Goal: Communication & Community: Answer question/provide support

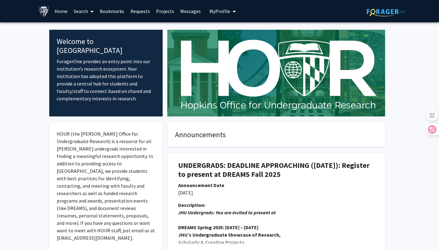
click at [82, 13] on link "Search" at bounding box center [84, 11] width 26 height 22
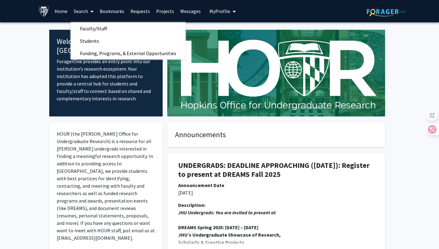
click at [162, 12] on link "Projects" at bounding box center [165, 11] width 24 height 22
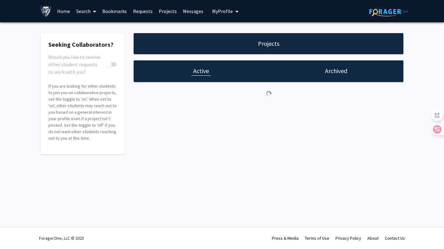
click at [146, 14] on link "Requests" at bounding box center [143, 11] width 26 height 22
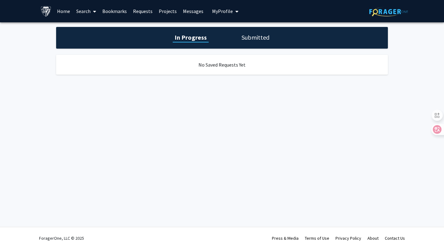
click at [118, 13] on link "Bookmarks" at bounding box center [114, 11] width 31 height 22
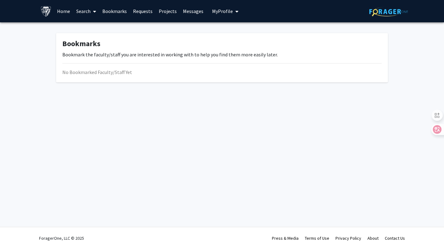
click at [91, 16] on link "Search" at bounding box center [86, 11] width 26 height 22
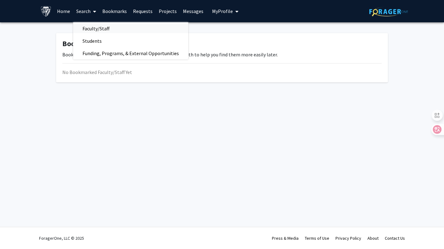
click at [88, 31] on span "Faculty/Staff" at bounding box center [96, 28] width 46 height 12
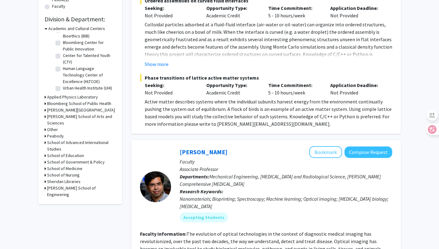
scroll to position [176, 0]
click at [47, 28] on icon at bounding box center [46, 28] width 3 height 7
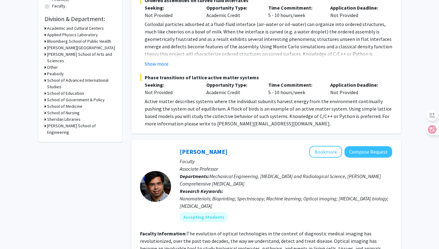
click at [64, 47] on h3 "[PERSON_NAME][GEOGRAPHIC_DATA]" at bounding box center [81, 48] width 68 height 7
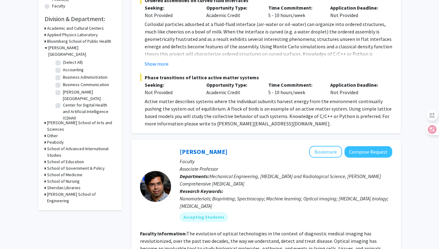
click at [63, 59] on label "(Select All)" at bounding box center [73, 62] width 20 height 7
click at [63, 59] on input "(Select All)" at bounding box center [65, 61] width 4 height 4
checkbox input "true"
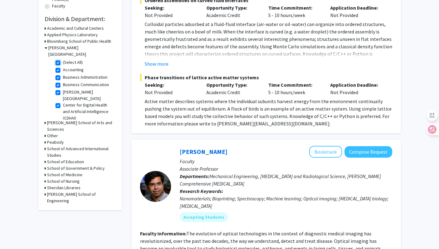
checkbox input "true"
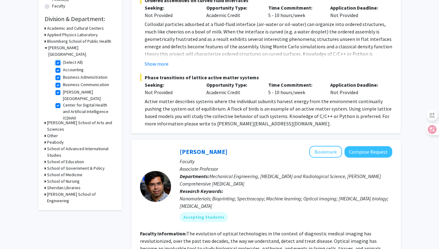
checkbox input "true"
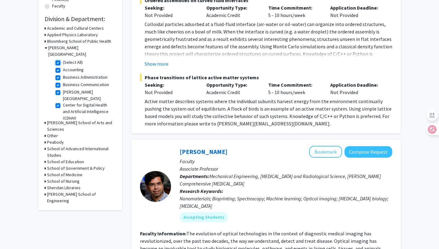
checkbox input "true"
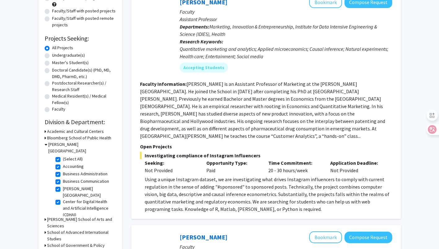
scroll to position [72, 0]
click at [144, 105] on fg-read-more "[PERSON_NAME] is an Assistant Professor of Marketing at the [PERSON_NAME][GEOGR…" at bounding box center [262, 110] width 245 height 58
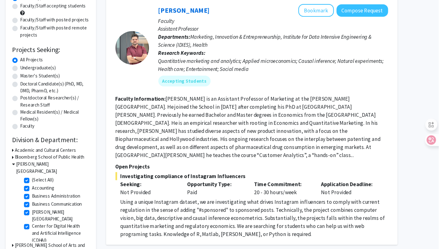
scroll to position [61, 0]
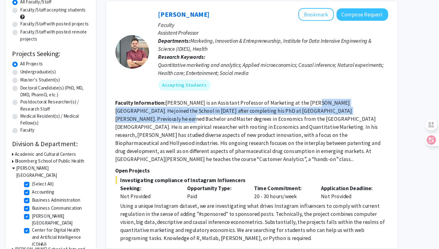
drag, startPoint x: 317, startPoint y: 96, endPoint x: 349, endPoint y: 103, distance: 32.7
click at [349, 103] on fg-read-more "[PERSON_NAME] is an Assistant Professor of Marketing at the [PERSON_NAME][GEOGR…" at bounding box center [262, 121] width 245 height 58
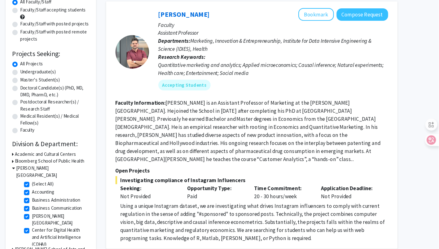
click at [235, 114] on fg-read-more "[PERSON_NAME] is an Assistant Professor of Marketing at the [PERSON_NAME][GEOGR…" at bounding box center [262, 121] width 245 height 58
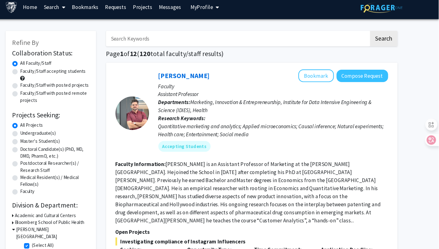
scroll to position [0, 0]
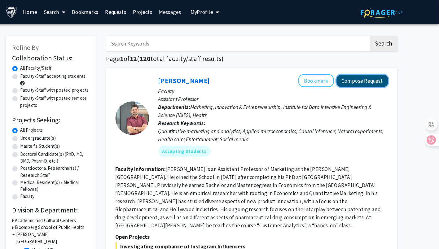
click at [369, 78] on button "Compose Request" at bounding box center [369, 74] width 48 height 11
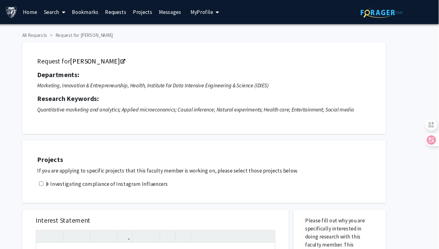
click at [86, 169] on label "Investigating compliance of Instagram Influencers" at bounding box center [132, 170] width 114 height 7
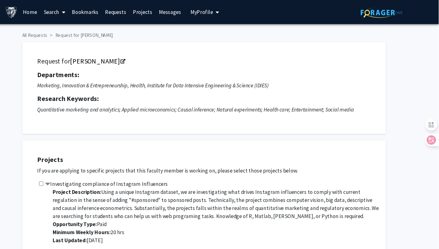
click at [69, 170] on input "checkbox" at bounding box center [71, 170] width 4 height 4
checkbox input "true"
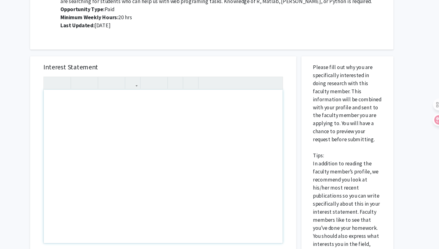
scroll to position [180, 0]
click at [154, 159] on div "Note to users with screen readers: Please press Alt+0 or Option+0 to deactivate…" at bounding box center [177, 173] width 221 height 142
type textarea "I"
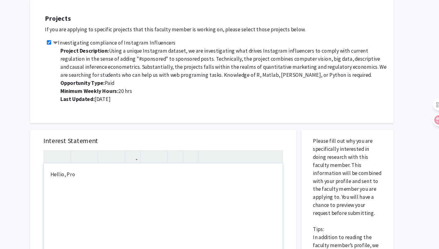
scroll to position [113, 0]
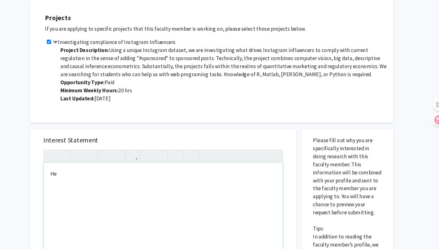
type textarea "<p>H</p>"
type textarea "<p>I</p>"
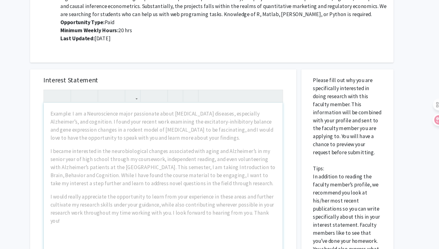
scroll to position [169, 0]
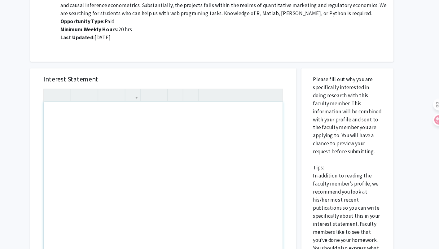
click at [110, 180] on div "Note to users with screen readers: Please press Alt+0 or Option+0 to deactivate…" at bounding box center [177, 184] width 221 height 142
click at [79, 123] on div "I'm student from BAAI program" at bounding box center [177, 184] width 221 height 142
click at [144, 123] on div "I'm a student from BAAI program" at bounding box center [177, 184] width 221 height 142
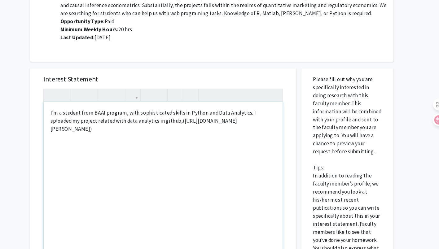
type textarea "<p>I'm a student from BAAI program, with sophisticated skills in Python and Dat…"
click at [146, 104] on icon "button" at bounding box center [148, 106] width 5 height 10
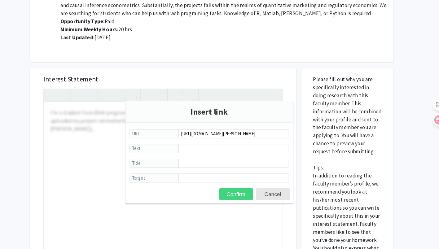
type input "[URL][DOMAIN_NAME][PERSON_NAME]"
click at [240, 198] on button "Confirm" at bounding box center [244, 198] width 31 height 11
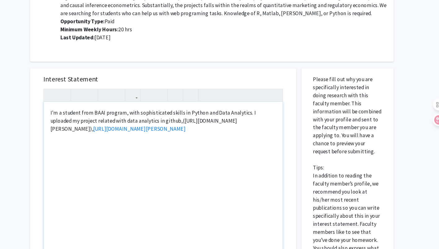
click at [254, 127] on p "I'm a student from BAAI program, with sophisticated skills in Python and Data A…" at bounding box center [177, 130] width 209 height 22
drag, startPoint x: 78, startPoint y: 139, endPoint x: 172, endPoint y: 128, distance: 94.5
click at [172, 128] on p "I'm a student from BAAI program, with sophisticated skills in Python and Data A…" at bounding box center [177, 130] width 209 height 22
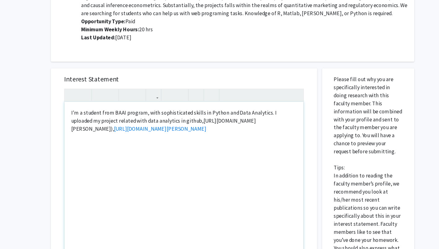
drag, startPoint x: 79, startPoint y: 138, endPoint x: 170, endPoint y: 130, distance: 90.9
click at [170, 130] on p "I'm a student from BAAI program, with sophisticated skills in Python and Data A…" at bounding box center [177, 130] width 209 height 22
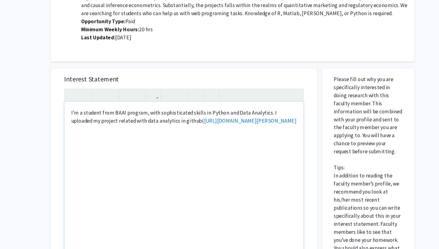
click at [258, 131] on p "I'm a student from BAAI program, with sophisticated skills in Python and Data A…" at bounding box center [177, 126] width 209 height 15
click at [261, 132] on p "I'm a student from BAAI program, with sophisticated skills in Python and Data A…" at bounding box center [177, 130] width 209 height 22
click at [81, 146] on p "I hav strong interest in" at bounding box center [177, 149] width 209 height 7
click at [128, 146] on p "I havs strong interest in" at bounding box center [177, 149] width 209 height 7
click at [90, 146] on p "I havs strong interest in" at bounding box center [177, 149] width 209 height 7
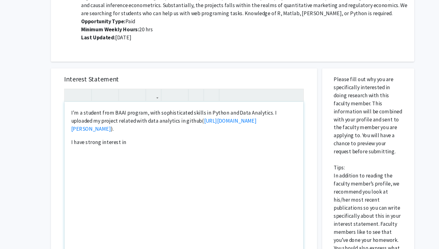
click at [125, 146] on p "I have strong interest in" at bounding box center [177, 149] width 209 height 7
type textarea "<p>I'm a student from BAAI program, with sophisticated skills in Python and Dat…"
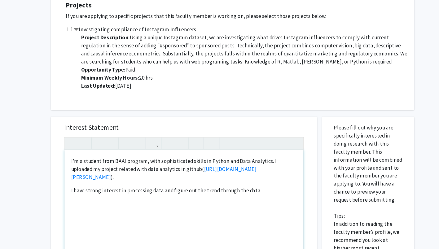
scroll to position [141, 0]
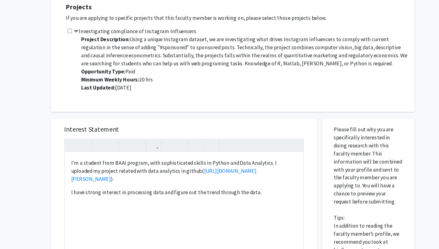
click at [72, 29] on input "checkbox" at bounding box center [71, 29] width 4 height 4
checkbox input "true"
click at [249, 175] on div "I'm a student from BAAI program, with sophisticated skills in Python and Data A…" at bounding box center [177, 212] width 221 height 142
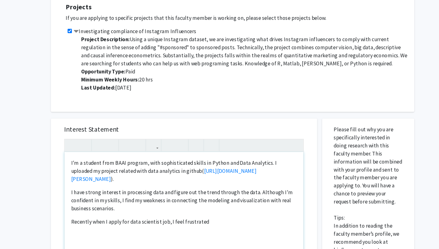
click at [118, 202] on p "Recently when I apply for data scientist job, I feel frustrated" at bounding box center [177, 205] width 209 height 7
click at [164, 202] on p "Recently when I applied for data scientist job, I feel frustrated" at bounding box center [177, 205] width 209 height 7
click at [209, 202] on p "Recently when I applied for data scientist jobs, I feel frustrated" at bounding box center [177, 205] width 209 height 7
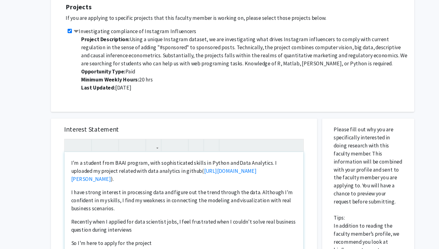
click at [249, 178] on p "I have strong interest in processing data and figure out the trend through the …" at bounding box center [177, 185] width 209 height 22
click at [159, 221] on p "So I'm here to apply for the project" at bounding box center [177, 224] width 209 height 7
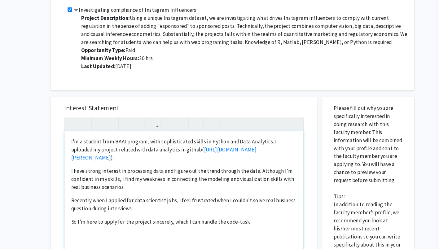
click at [237, 220] on p "So I'm here to apply for the project sincerely, which I can handle the code-task" at bounding box center [177, 223] width 209 height 7
type textarea "<p>I'm a student from BAAI program, with sophisticated skills in Python and Dat…"
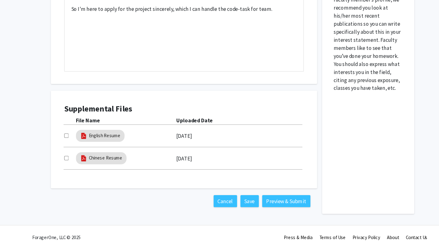
click at [67, 144] on input "checkbox" at bounding box center [68, 144] width 4 height 4
checkbox input "true"
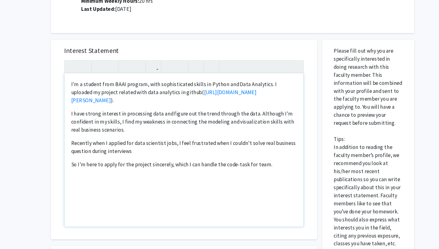
scroll to position [197, 0]
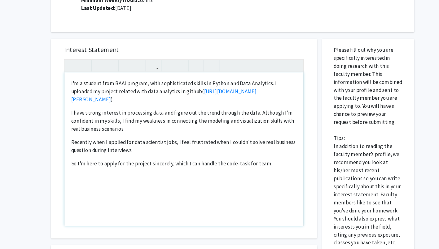
click at [114, 96] on p "I'm a student from BAAI program, with sophisticated skills in Python and Data A…" at bounding box center [177, 103] width 209 height 22
click at [115, 103] on p "I'm a student from the BAAI program, with sophisticated skills in Python and Da…" at bounding box center [177, 103] width 209 height 22
click at [176, 119] on p "I have strong interest in processing data and figure out the trend through the …" at bounding box center [177, 130] width 209 height 22
click at [139, 152] on p "Recently when I applied for data scientist jobs, I feel frustrated when I could…" at bounding box center [177, 153] width 209 height 15
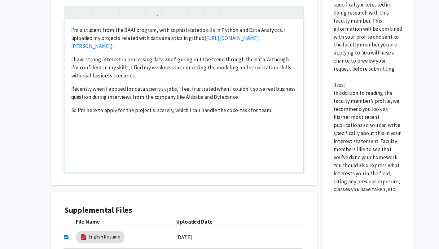
scroll to position [264, 0]
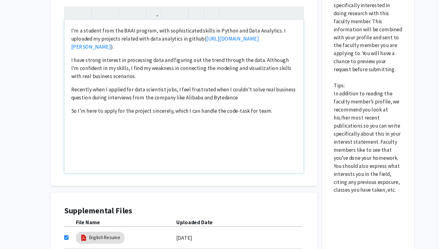
click at [227, 83] on p "Recently when I applied for data scientist jobs, I feel frustrated when I could…" at bounding box center [177, 86] width 209 height 15
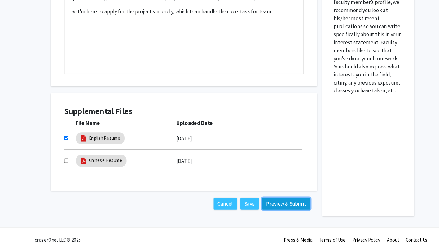
click at [266, 210] on button "Preview & Submit" at bounding box center [272, 207] width 45 height 11
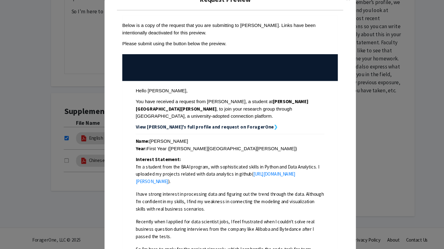
scroll to position [110, 0]
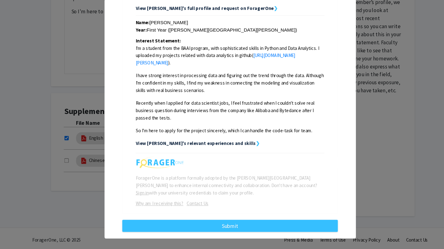
click at [78, 151] on div "Request Preview × Below is a copy of the request that you are submitting to [PE…" at bounding box center [222, 124] width 444 height 249
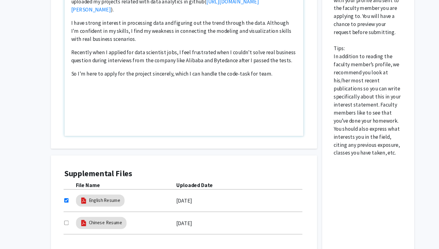
scroll to position [298, 0]
click at [257, 65] on p "So I'm here to apply for the project sincerely, which I can handle the code-tas…" at bounding box center [177, 68] width 209 height 7
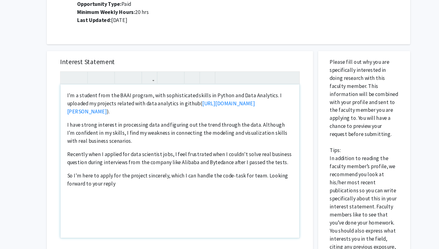
scroll to position [186, 0]
type textarea "<p>I'm a student from the BAAI program, with sophisticated skills in Python and…"
click at [72, 106] on div "I'm a student from the BAAI program, with sophisticated skills in Python and Da…" at bounding box center [177, 167] width 221 height 142
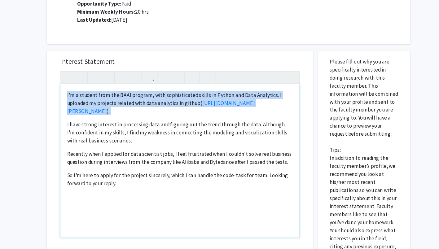
click at [72, 106] on div "I'm a student from the BAAI program, with sophisticated skills in Python and Da…" at bounding box center [177, 167] width 221 height 142
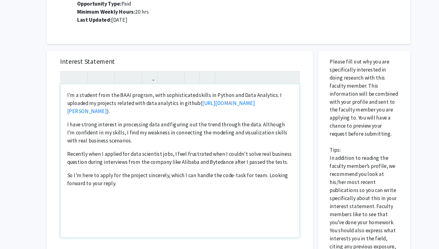
click at [129, 181] on p "So I'm here to apply for the project sincerely, which I can handle the code-tas…" at bounding box center [177, 184] width 209 height 15
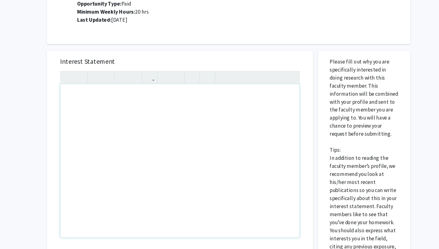
click at [129, 181] on div "Note to users with screen readers: Please press Alt+0 or Option+0 to deactivate…" at bounding box center [177, 167] width 221 height 142
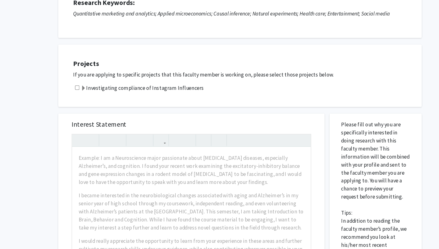
scroll to position [165, 0]
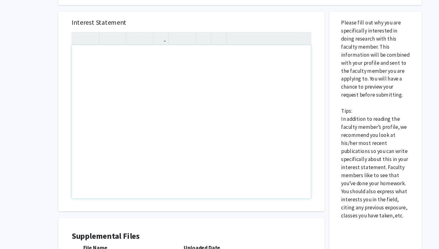
drag, startPoint x: 99, startPoint y: 79, endPoint x: 99, endPoint y: 97, distance: 18.6
click at [99, 97] on div "Note to users with screen readers: Please press Alt+0 or Option+0 to deactivate…" at bounding box center [177, 131] width 221 height 142
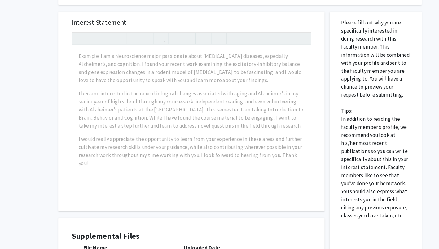
click at [36, 70] on div "All Requests Request for [PERSON_NAME] Request for [PERSON_NAME] Departments: M…" at bounding box center [219, 103] width 439 height 491
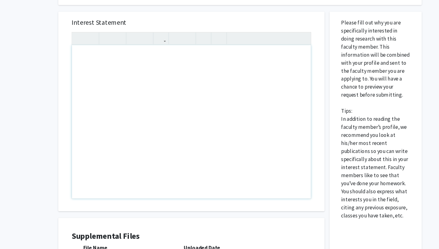
click at [102, 135] on div "Note to users with screen readers: Please press Alt+0 or Option+0 to deactivate…" at bounding box center [177, 131] width 221 height 142
paste div "Note to users with screen readers: Please press Alt+0 or Option+0 to deactivate…"
type textarea "<p>I'm a student from the BAAI program, with sophisticated skills in Python and…"
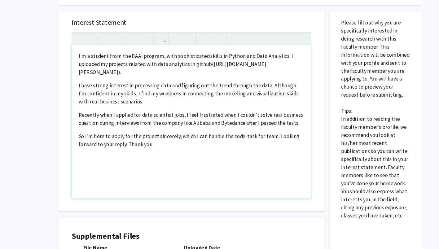
click at [250, 141] on p "So I'm here to apply for the project sincerely, which I can handle the code-tas…" at bounding box center [177, 148] width 209 height 15
type textarea "<p>I'm a student from the BAAI program, with sophisticated skills in Python and…"
click at [259, 141] on p "So I'm here to apply for the project sincerely, which I can handle the code-tas…" at bounding box center [177, 144] width 209 height 7
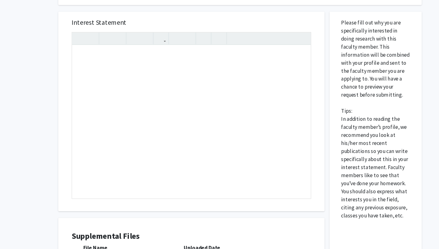
click at [30, 128] on div "All Requests Request for Manuel Hermosilla Request for Manuel Hermosilla Depart…" at bounding box center [219, 103] width 439 height 491
click at [154, 100] on div "Note to users with screen readers: Please press Alt+0 or Option+0 to deactivate…" at bounding box center [177, 131] width 221 height 142
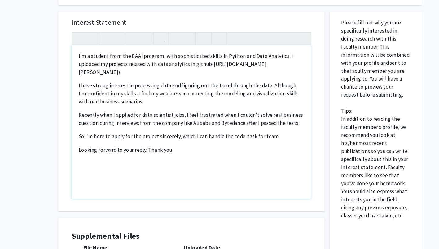
click at [263, 141] on p "So I'm here to apply for the project sincerely, which I can handle the code-tas…" at bounding box center [177, 144] width 209 height 7
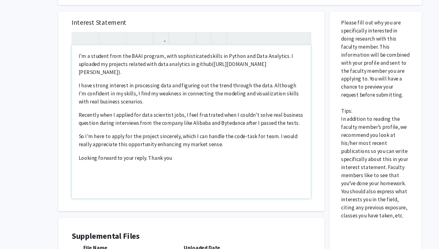
click at [168, 161] on p "Looking forward to your reply. Thank you" at bounding box center [177, 164] width 209 height 7
type textarea "<p>I'm a student from the BAAI program, with sophisticated skills in Python and…"
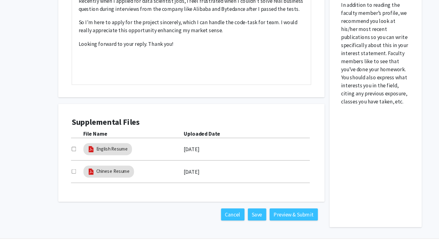
click at [67, 157] on input "checkbox" at bounding box center [68, 157] width 4 height 4
checkbox input "true"
click at [287, 219] on button "Preview & Submit" at bounding box center [272, 217] width 45 height 11
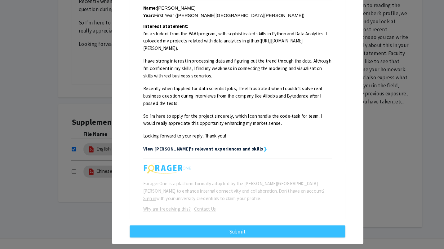
scroll to position [124, 0]
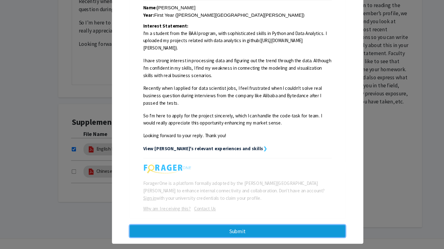
click at [281, 231] on button "Submit" at bounding box center [219, 232] width 199 height 11
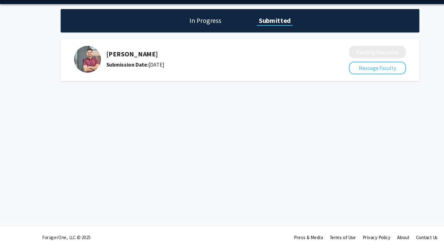
click at [193, 39] on h1 "In Progress" at bounding box center [189, 37] width 33 height 9
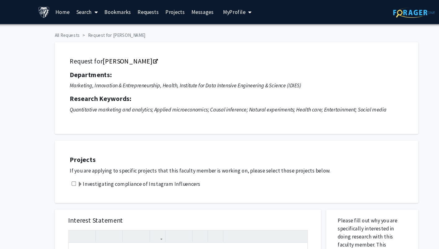
click at [84, 11] on link "Search" at bounding box center [84, 11] width 26 height 22
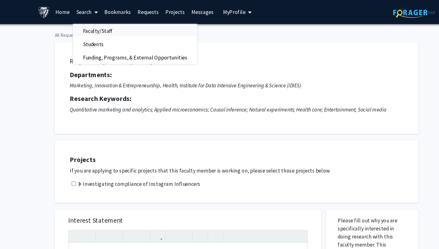
click at [120, 30] on link "Faculty/Staff" at bounding box center [128, 28] width 115 height 9
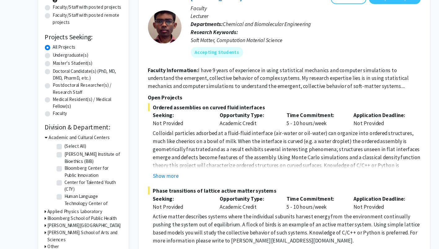
scroll to position [75, 0]
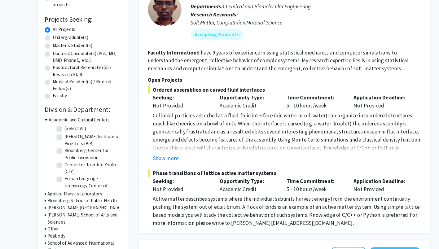
click at [91, 130] on h3 "Academic and Cultural Centers" at bounding box center [76, 129] width 57 height 7
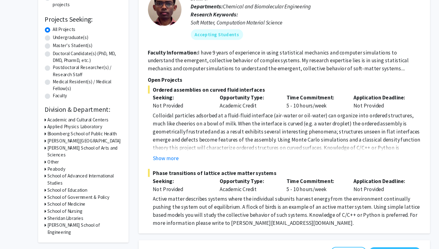
click at [87, 149] on h3 "[PERSON_NAME][GEOGRAPHIC_DATA]" at bounding box center [81, 149] width 68 height 7
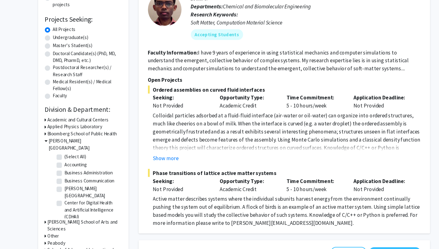
click at [77, 160] on label "(Select All)" at bounding box center [73, 163] width 20 height 7
click at [67, 160] on input "(Select All)" at bounding box center [65, 162] width 4 height 4
checkbox input "true"
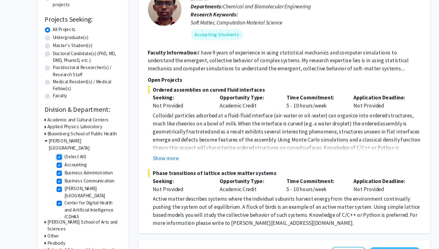
checkbox input "true"
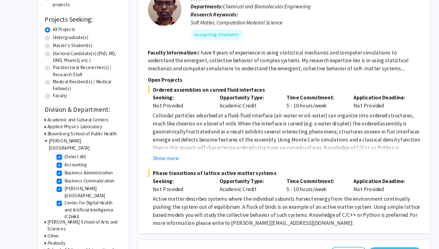
checkbox input "true"
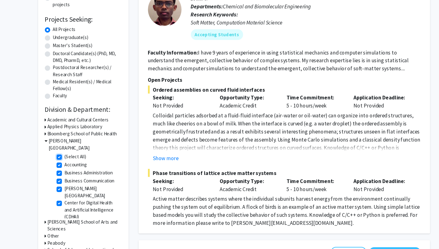
checkbox input "true"
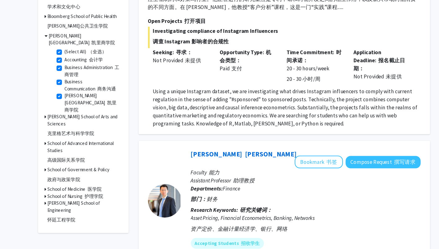
scroll to position [267, 0]
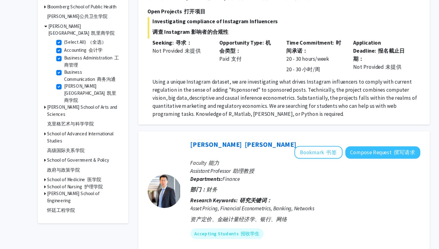
click at [238, 114] on div "Using a unique Instagram dataset, we are investigating what drives Instagram in…" at bounding box center [269, 124] width 248 height 72
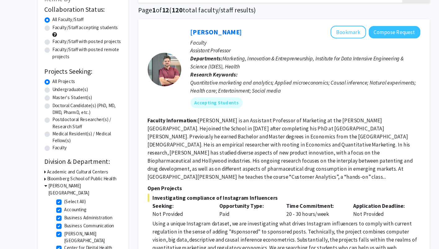
scroll to position [0, 0]
